Goal: Task Accomplishment & Management: Use online tool/utility

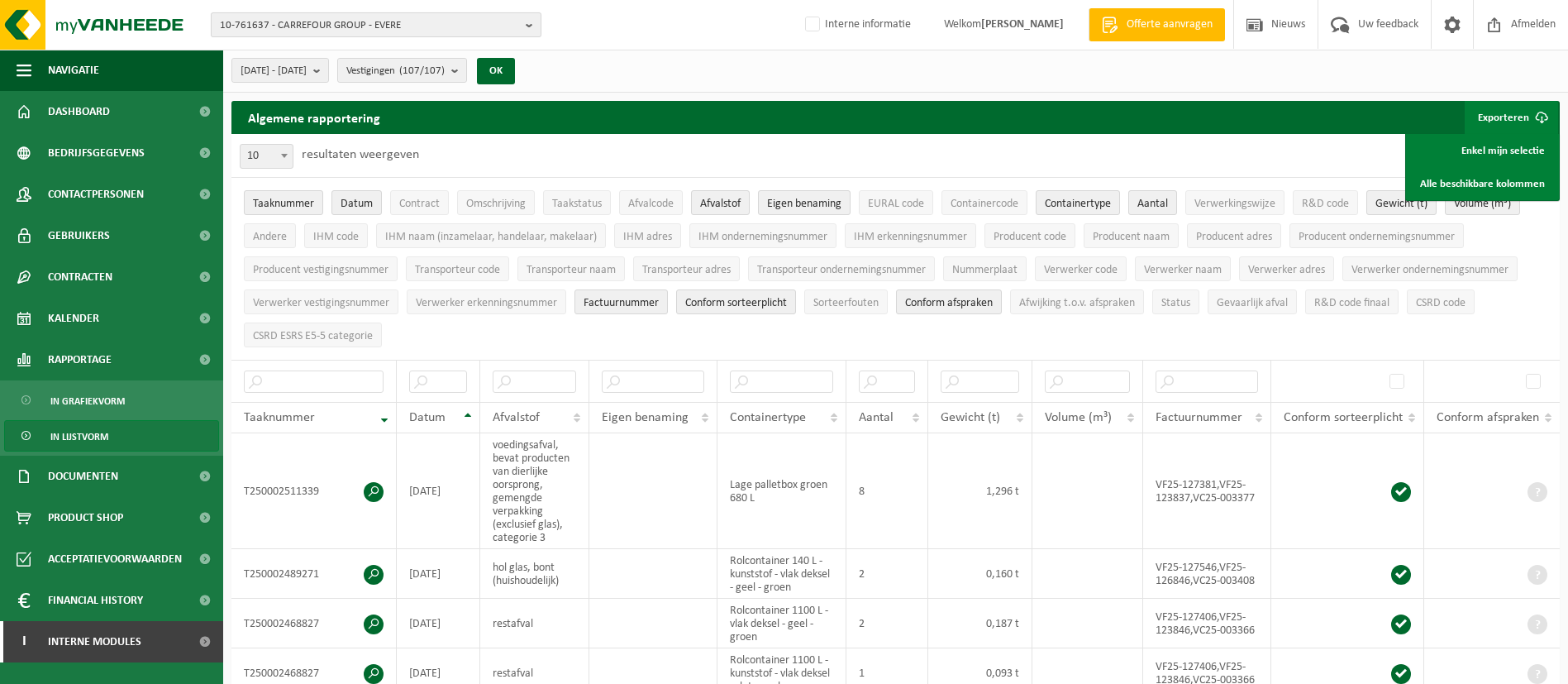
click at [441, 28] on span "10-761637 - CARREFOUR GROUP - EVERE" at bounding box center [370, 26] width 299 height 25
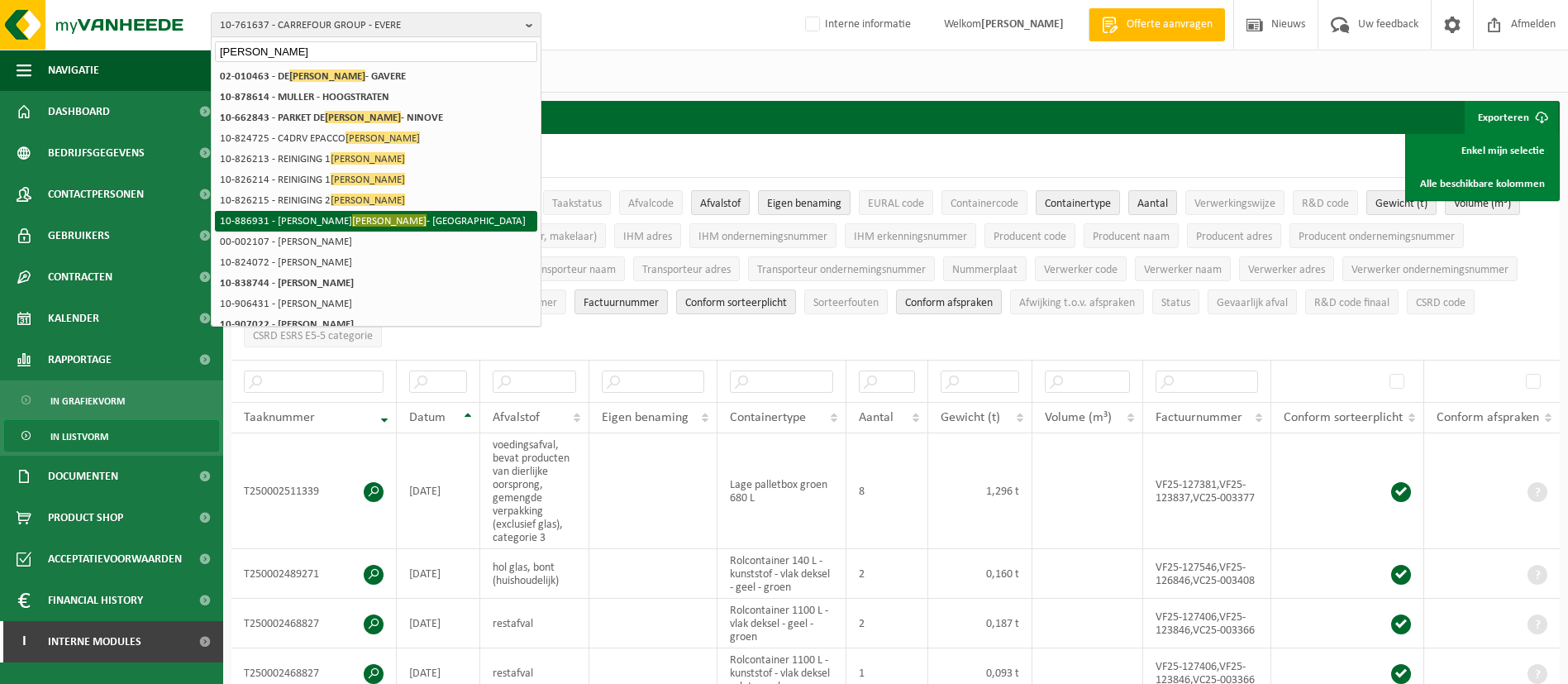
scroll to position [124, 0]
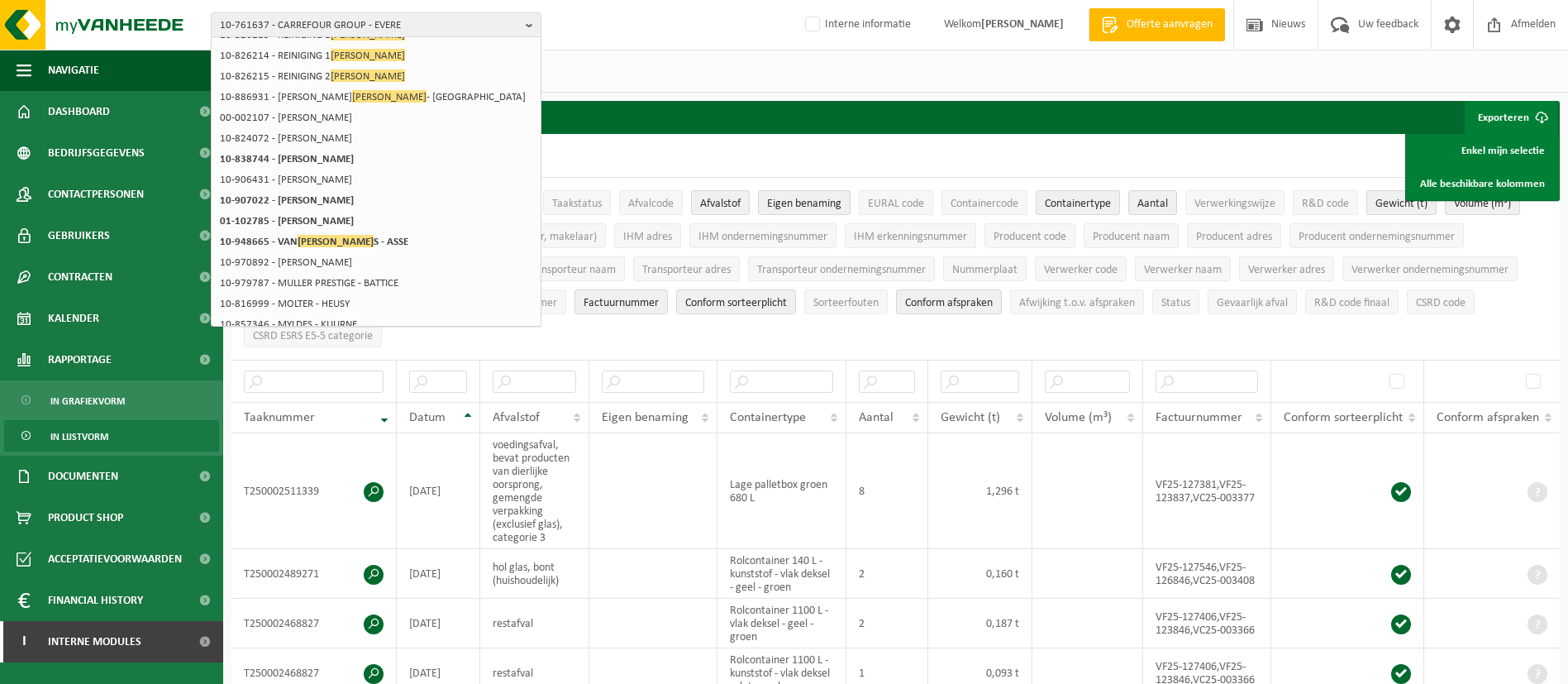
type input "mulder"
click at [364, 15] on span "10-761637 - CARREFOUR GROUP - EVERE" at bounding box center [370, 26] width 299 height 25
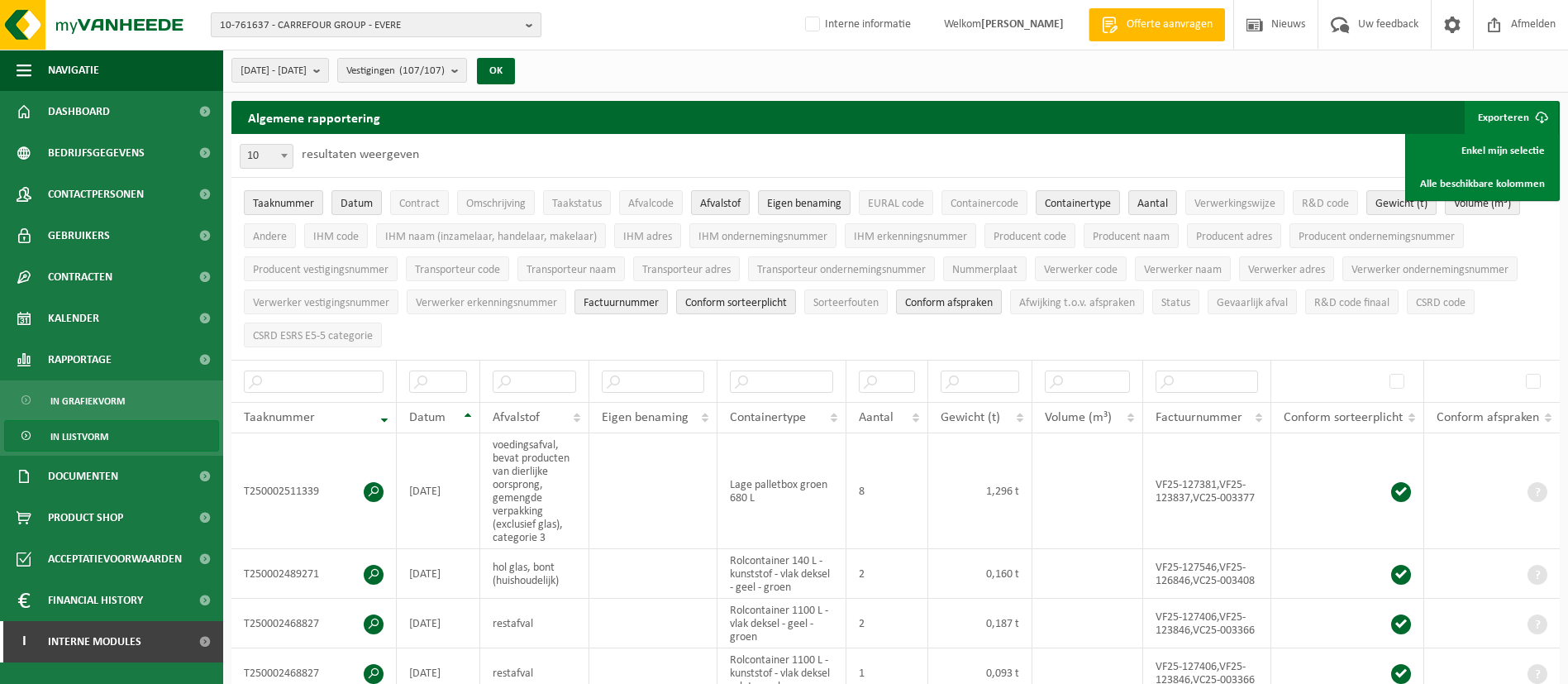
click at [374, 19] on span "10-761637 - CARREFOUR GROUP - EVERE" at bounding box center [370, 26] width 299 height 25
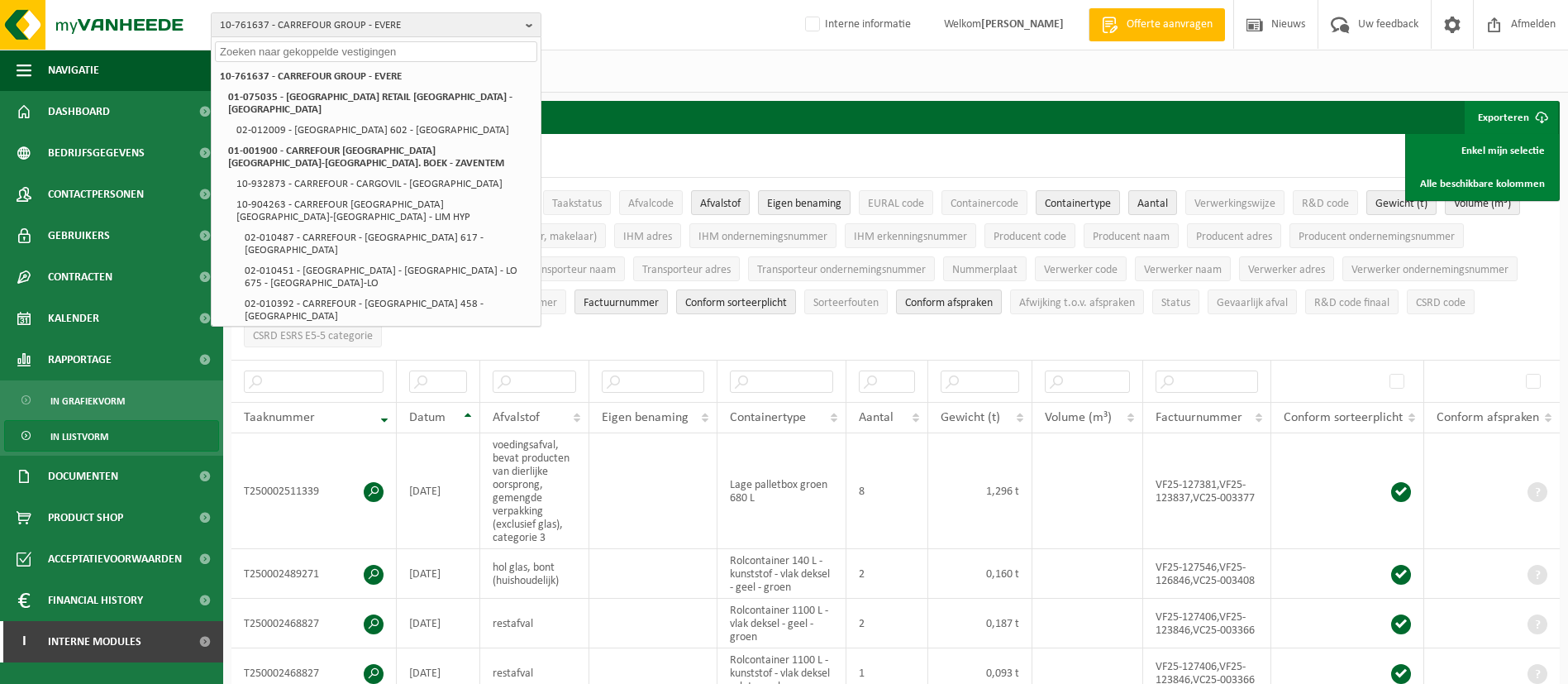
click at [378, 46] on input "text" at bounding box center [376, 52] width 322 height 20
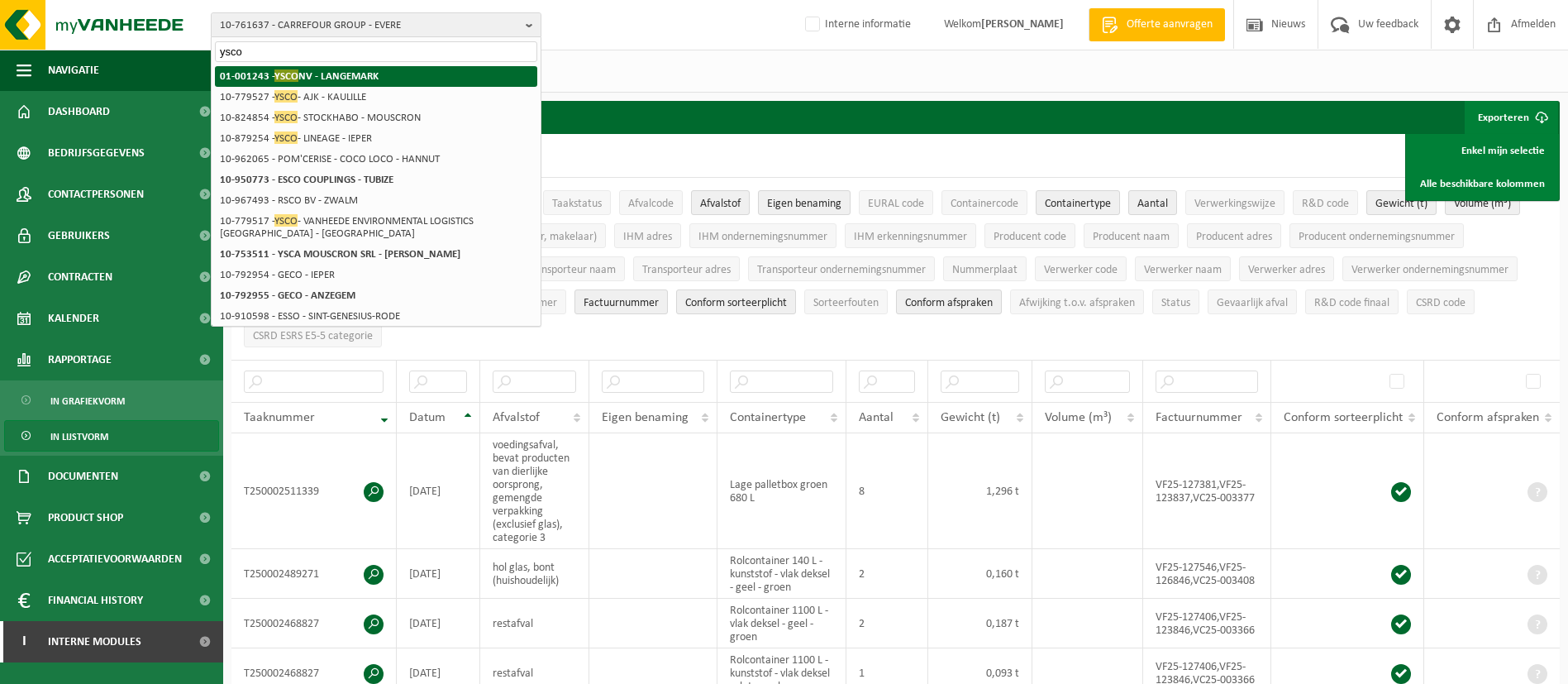
type input "ysco"
click at [351, 77] on strong "01-001243 - YSCO NV - LANGEMARK" at bounding box center [299, 76] width 159 height 12
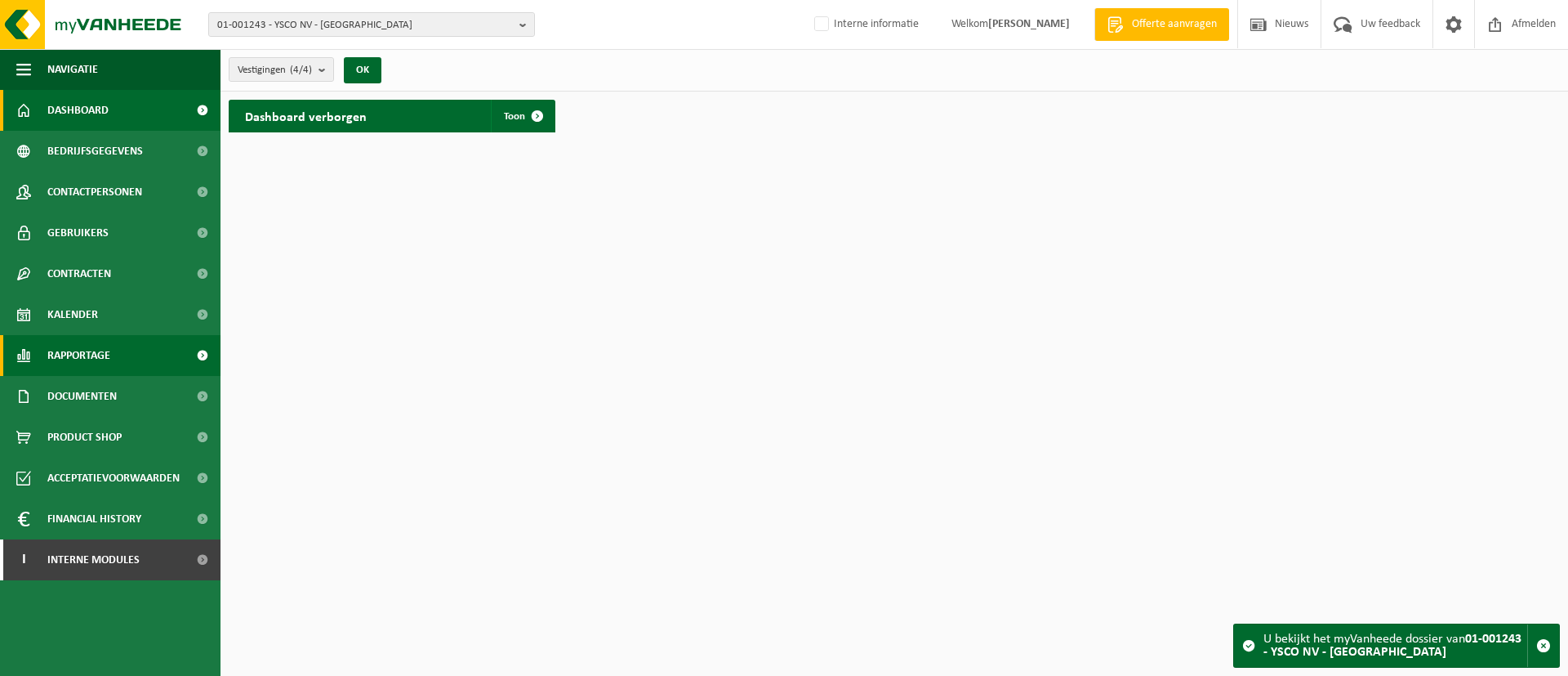
click at [105, 355] on span "Rapportage" at bounding box center [79, 356] width 63 height 41
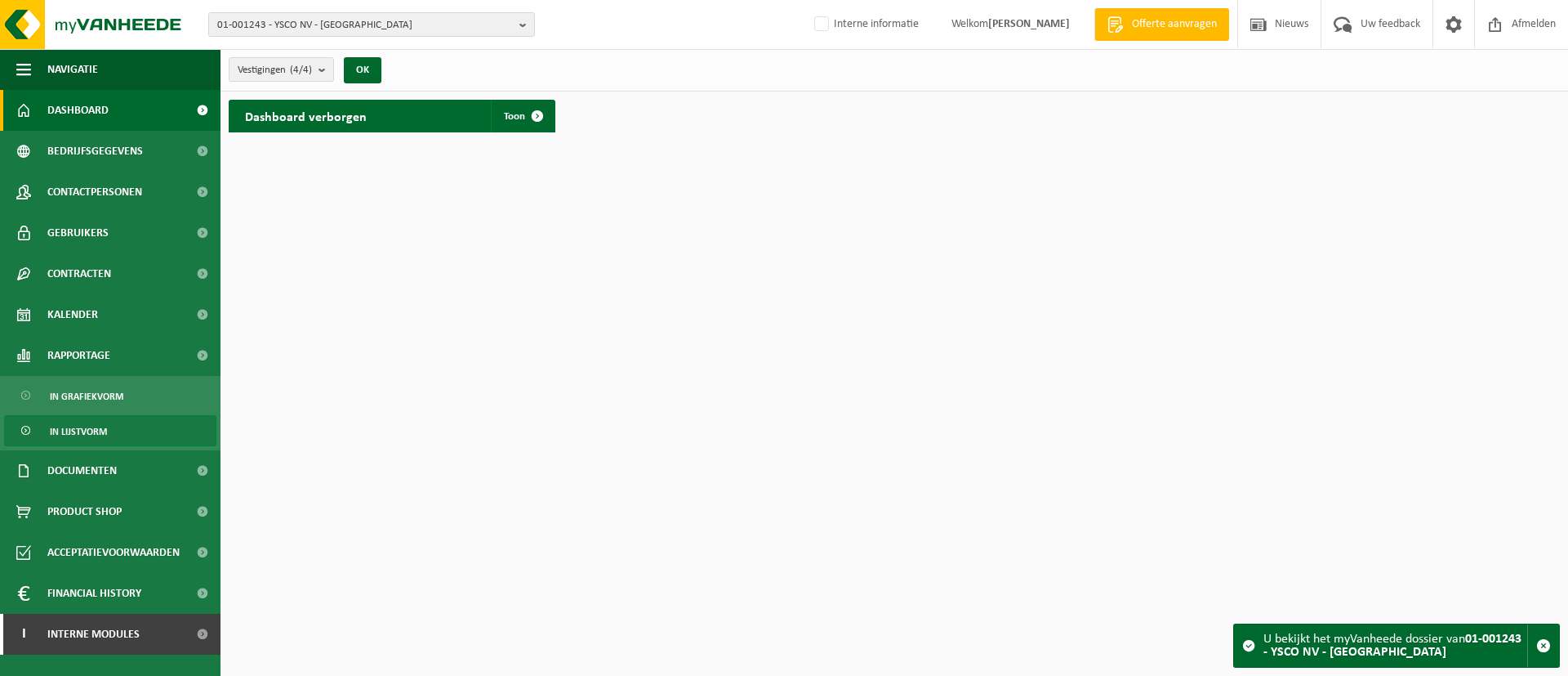
click at [96, 426] on span "In lijstvorm" at bounding box center [78, 431] width 57 height 31
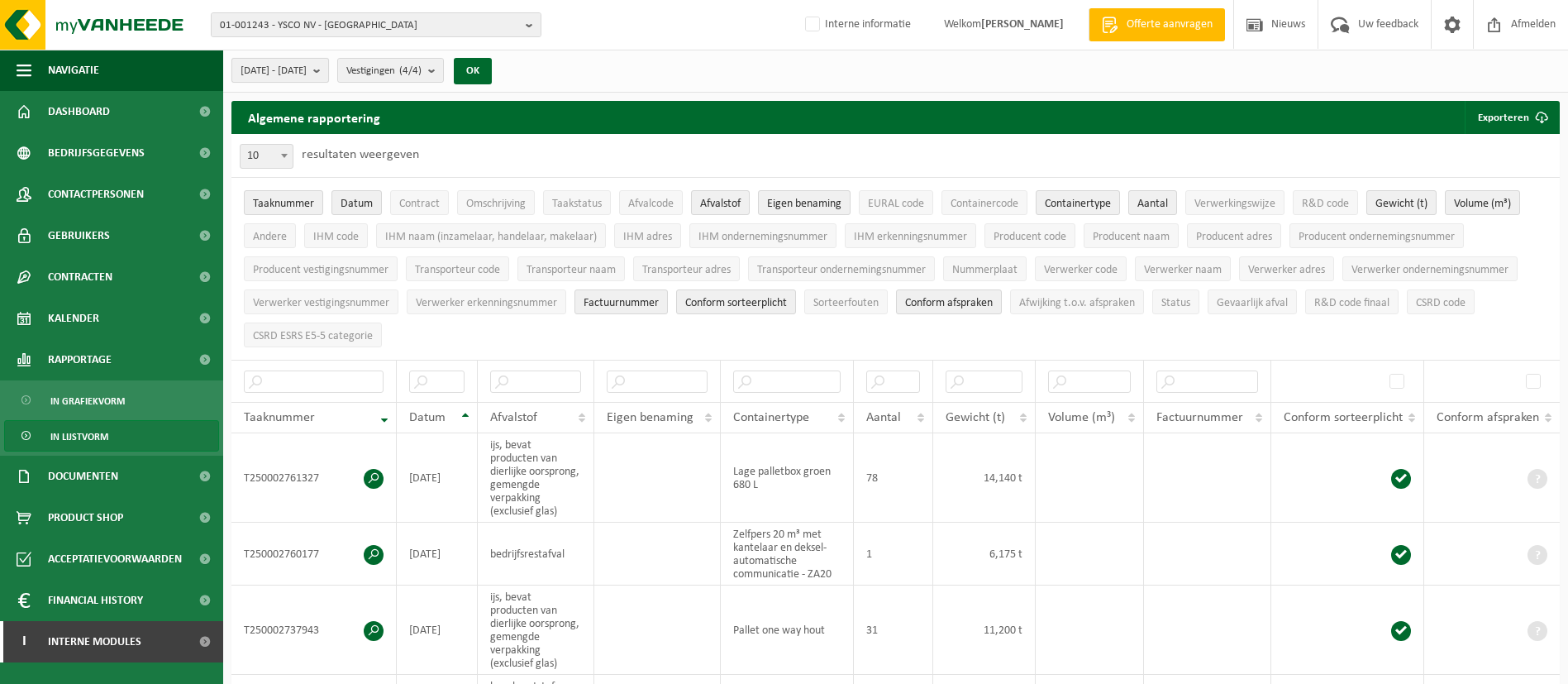
click at [306, 77] on span "[DATE] - [DATE]" at bounding box center [274, 71] width 66 height 25
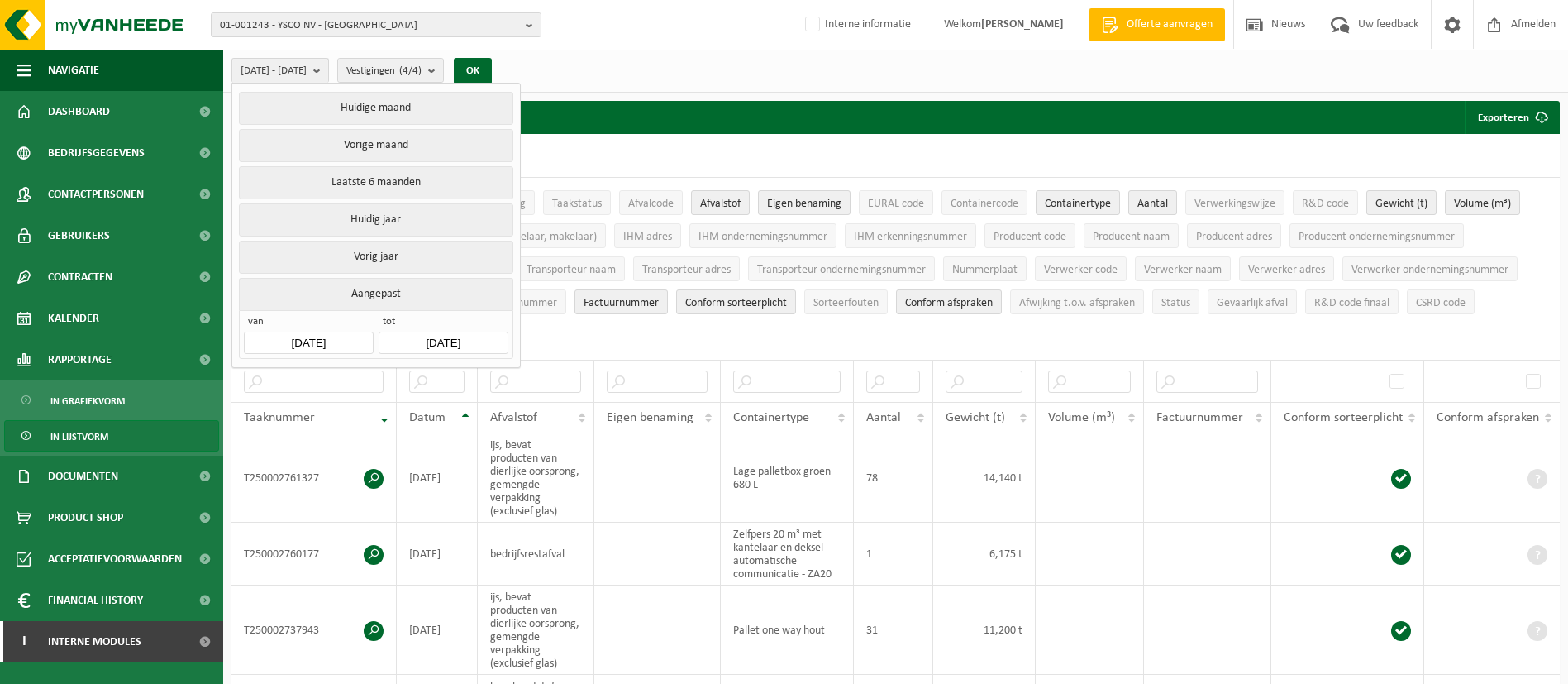
click at [346, 342] on input "[DATE]" at bounding box center [307, 342] width 129 height 22
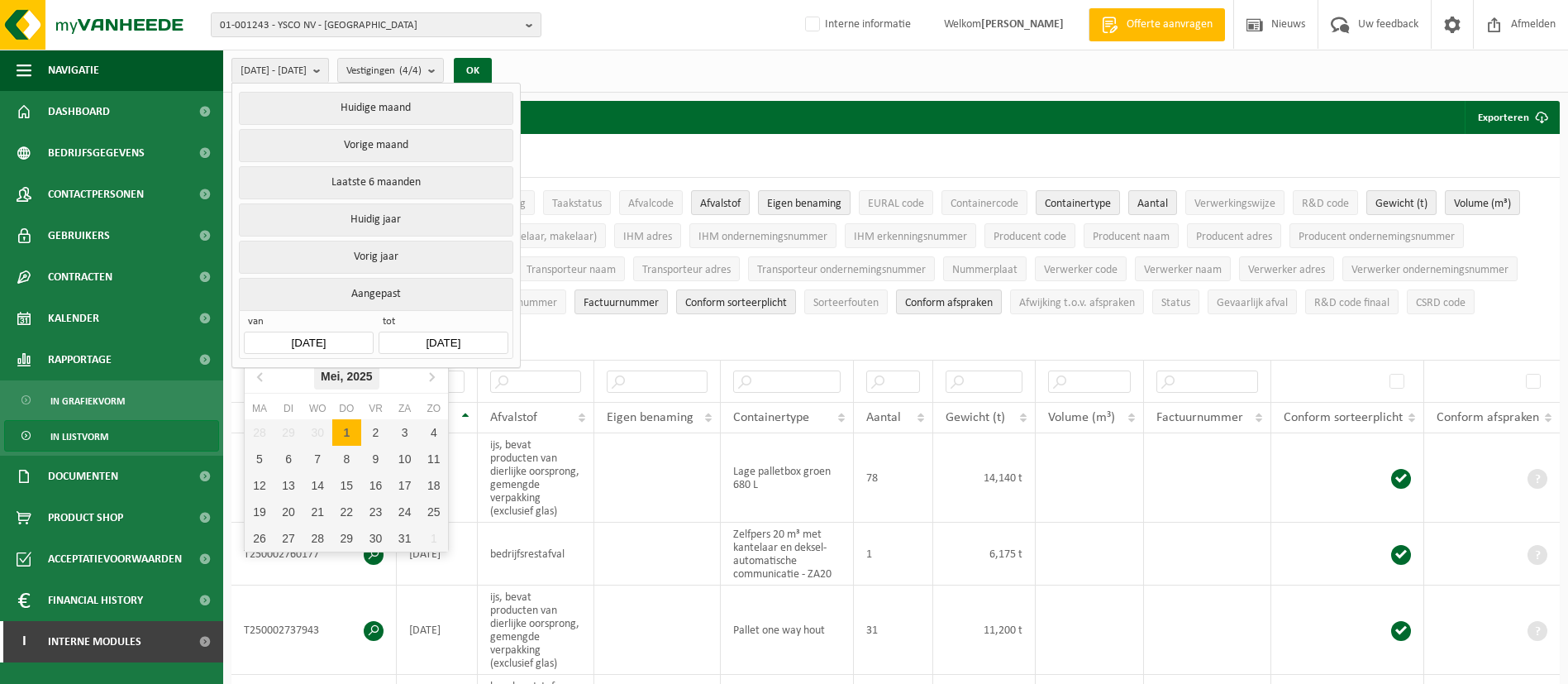
click at [358, 371] on icon "2025" at bounding box center [360, 376] width 26 height 12
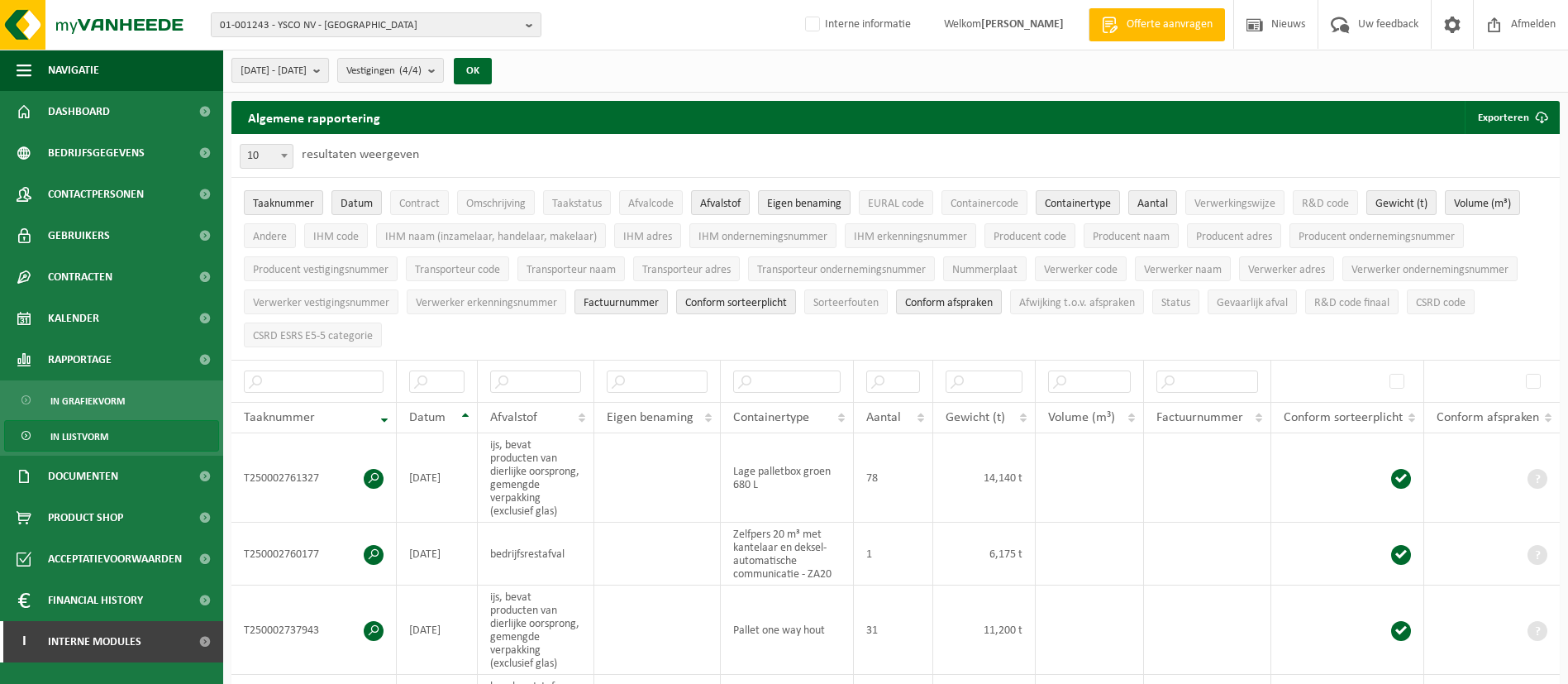
click at [329, 60] on button "[DATE] - [DATE]" at bounding box center [281, 70] width 98 height 25
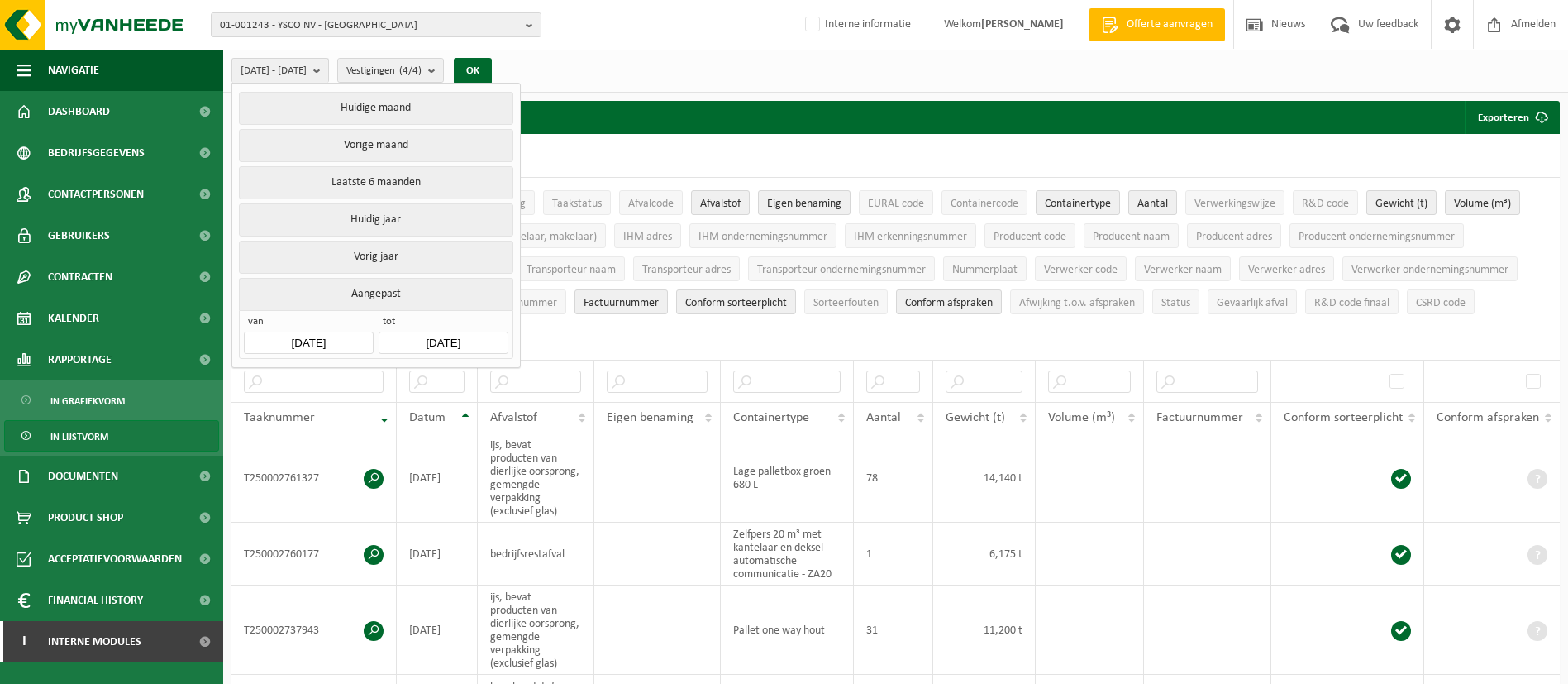
click at [351, 338] on input "[DATE]" at bounding box center [307, 342] width 129 height 22
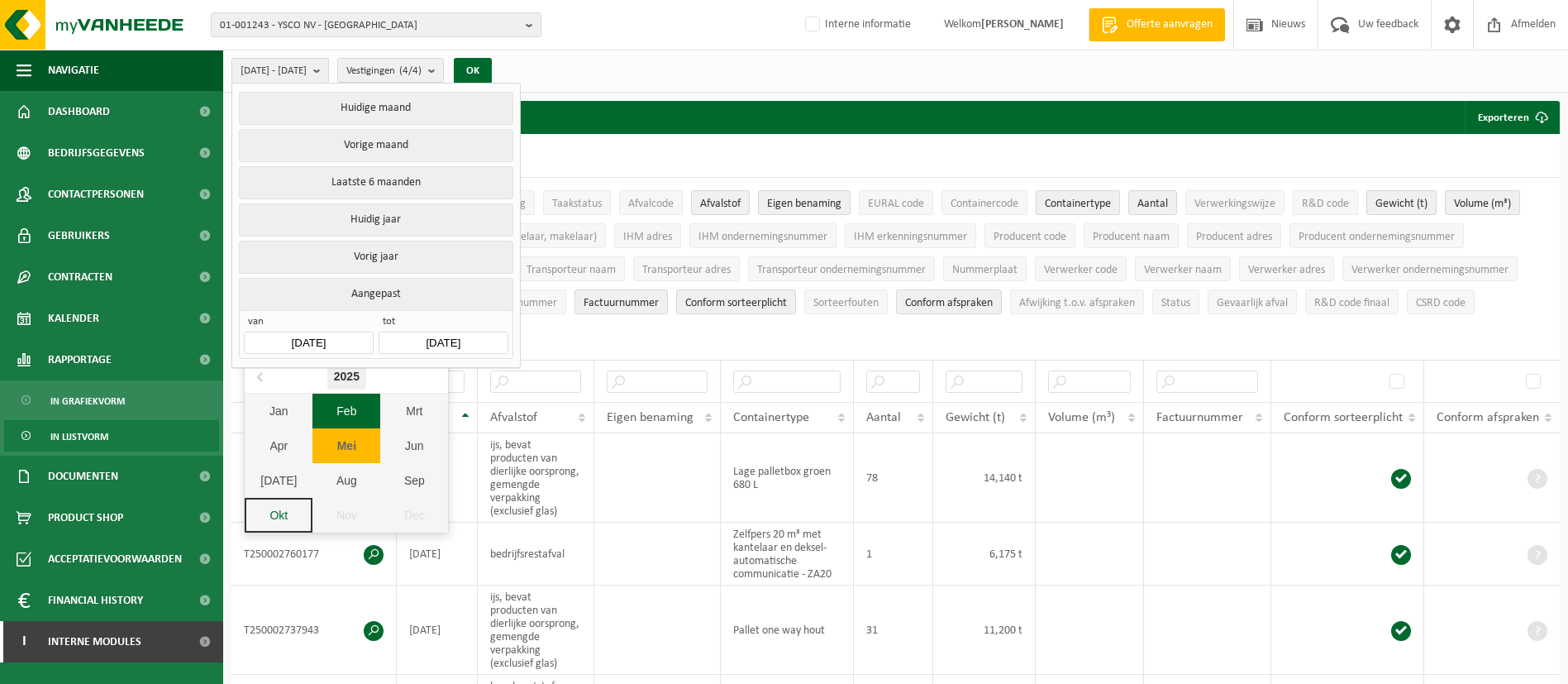
click at [358, 375] on div "2025" at bounding box center [346, 376] width 39 height 27
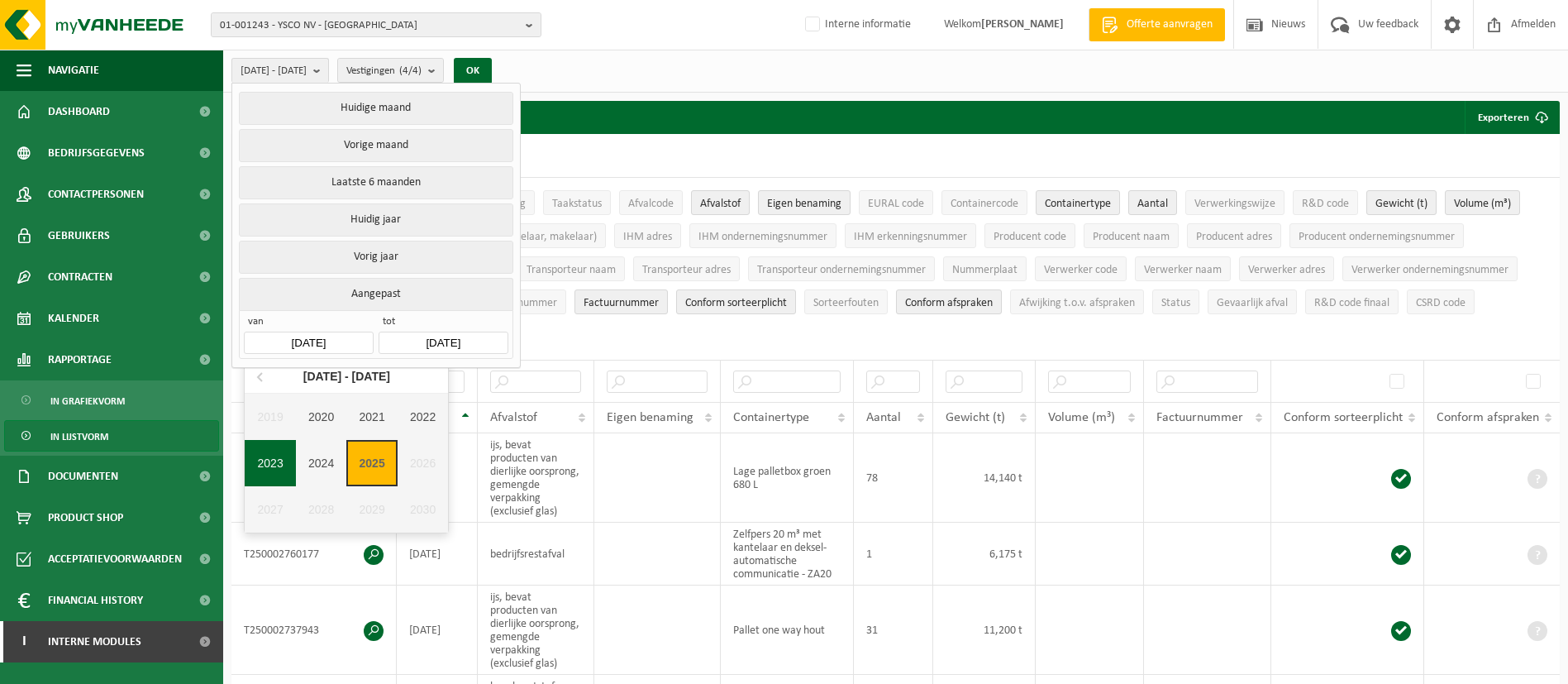
click at [283, 465] on div "2023" at bounding box center [270, 463] width 52 height 46
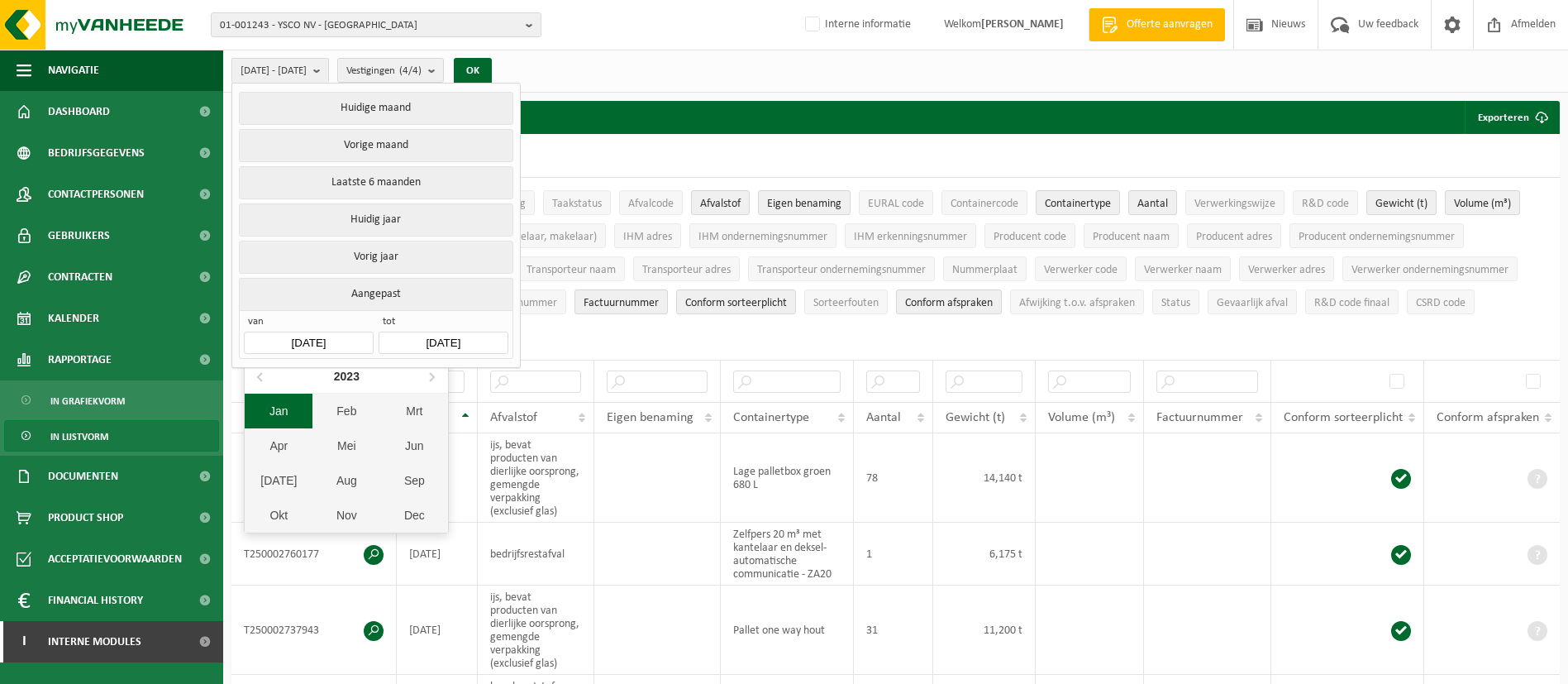
click at [282, 425] on div "Jan" at bounding box center [278, 410] width 68 height 35
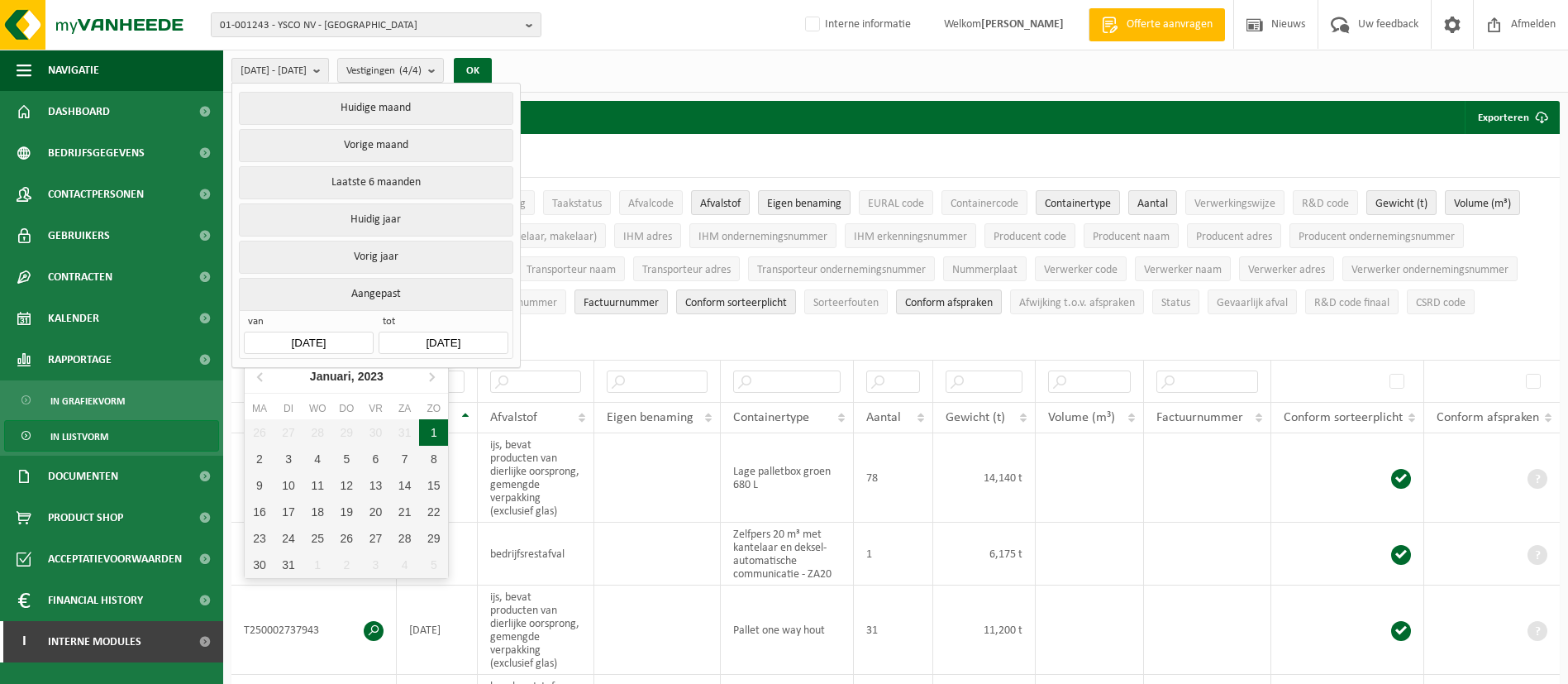
click at [429, 422] on div "1" at bounding box center [434, 433] width 29 height 27
type input "[DATE]"
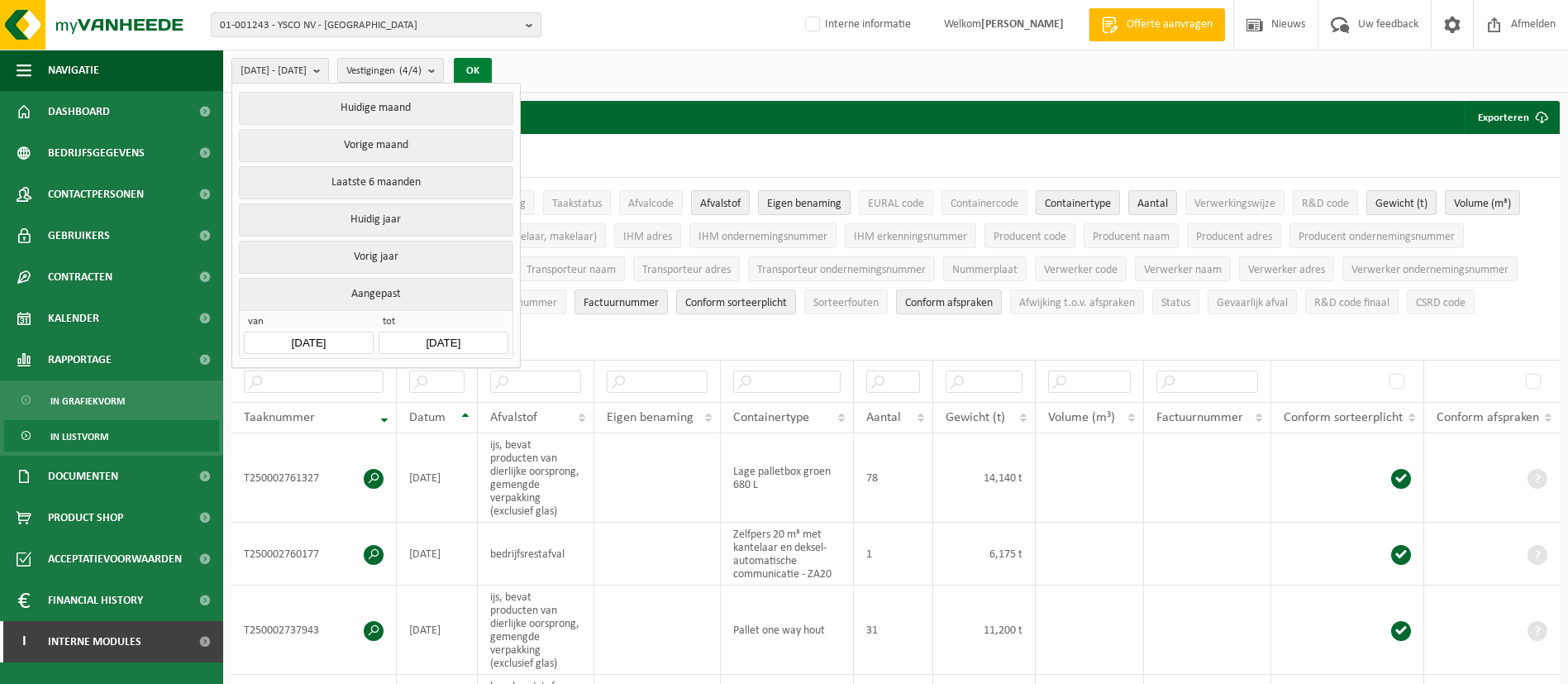
click at [492, 70] on button "OK" at bounding box center [473, 71] width 38 height 27
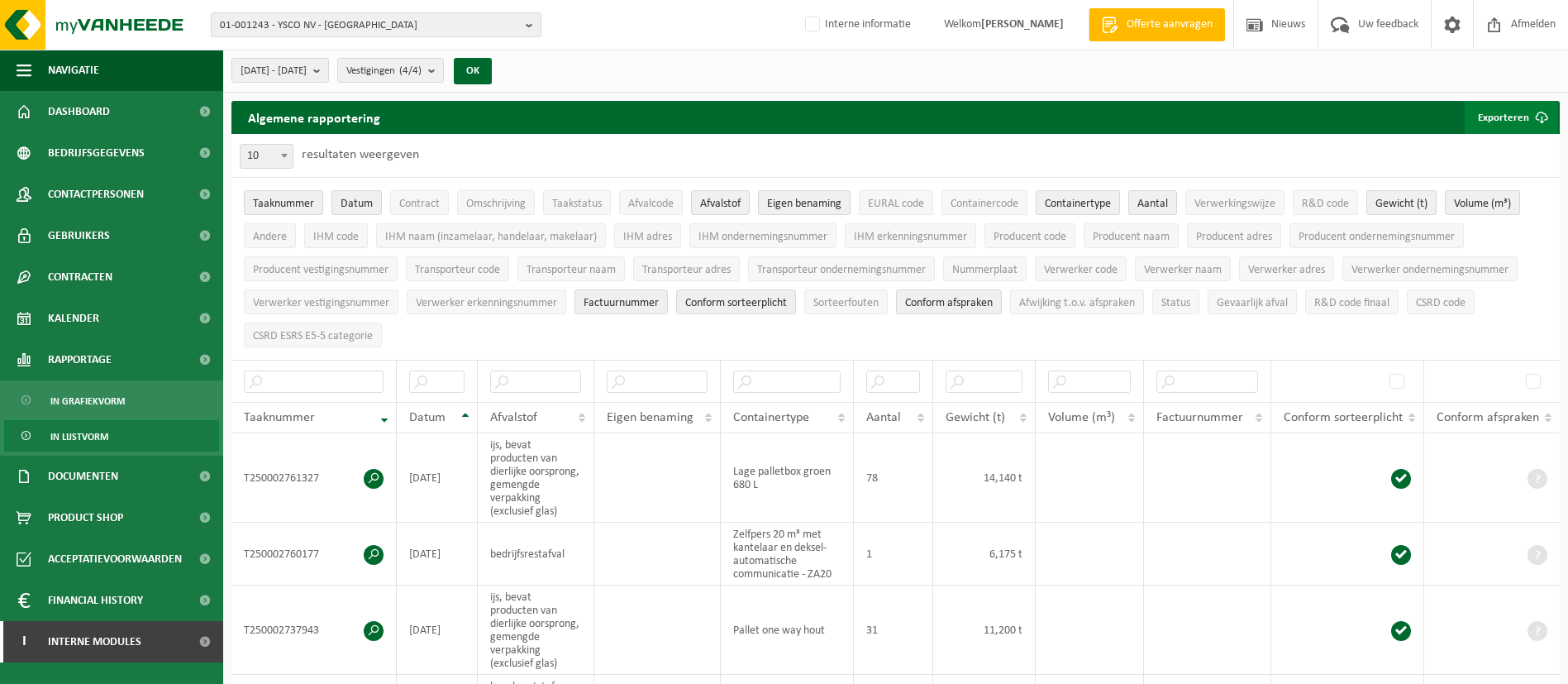
click at [1524, 107] on button "Exporteren" at bounding box center [1511, 117] width 93 height 33
click at [1482, 172] on link "Alle beschikbare kolommen" at bounding box center [1483, 183] width 149 height 33
